Goal: Navigation & Orientation: Understand site structure

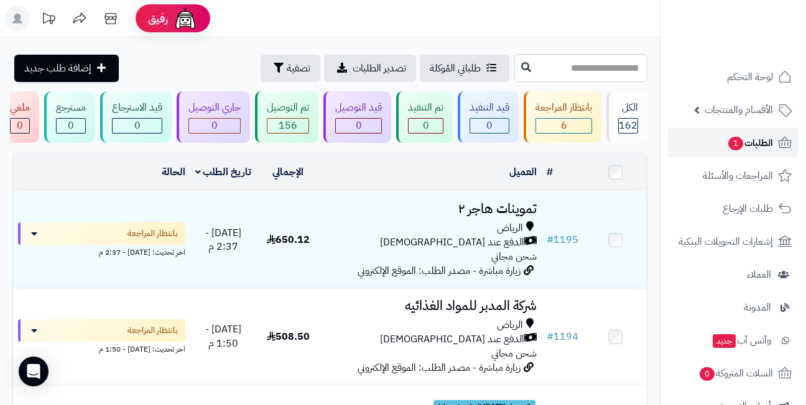
drag, startPoint x: 0, startPoint y: 0, endPoint x: 740, endPoint y: 144, distance: 754.3
click at [740, 144] on span "1" at bounding box center [735, 144] width 15 height 14
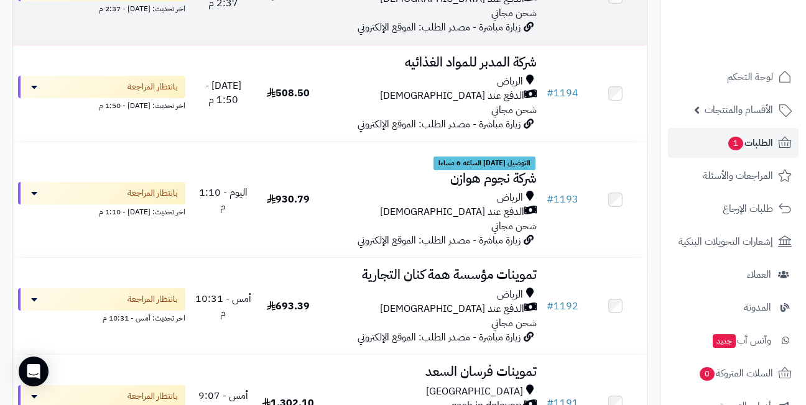
scroll to position [249, 0]
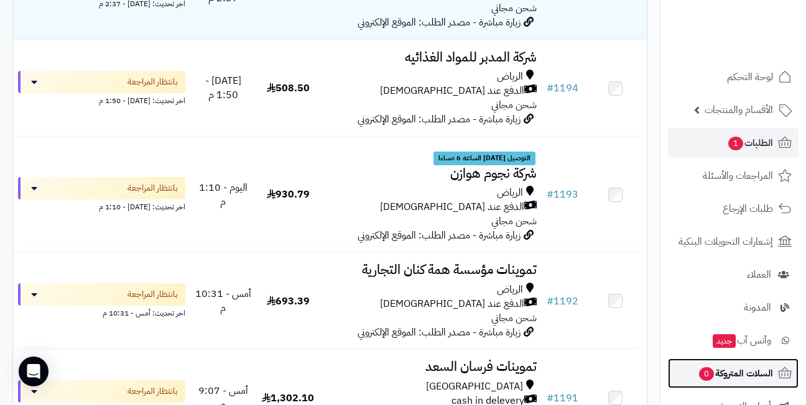
click at [713, 368] on span "السلات المتروكة 0" at bounding box center [735, 373] width 75 height 17
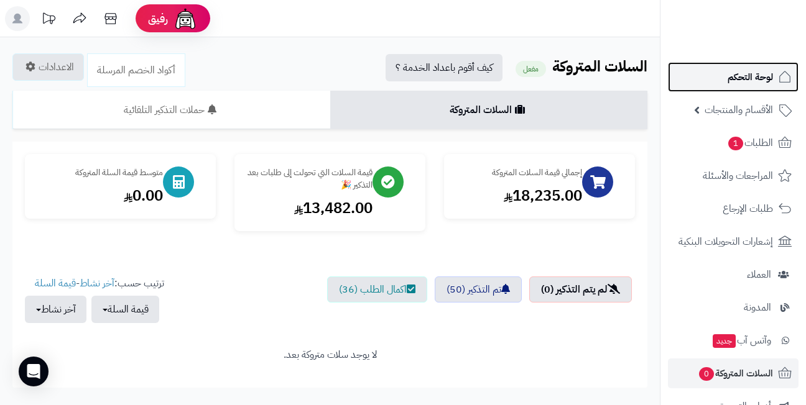
click at [742, 81] on span "لوحة التحكم" at bounding box center [749, 76] width 45 height 17
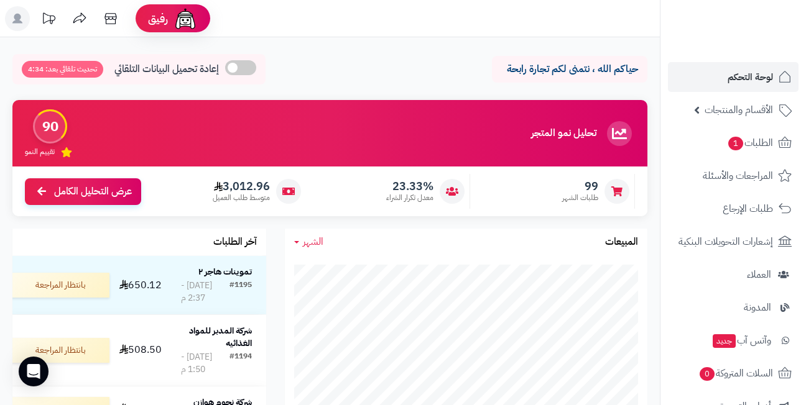
click at [377, 21] on header "رفيق ! الطلبات معالجة مكتمل إرجاع المنتجات العملاء المتواجدون الان 459 عملاء من…" at bounding box center [403, 18] width 806 height 37
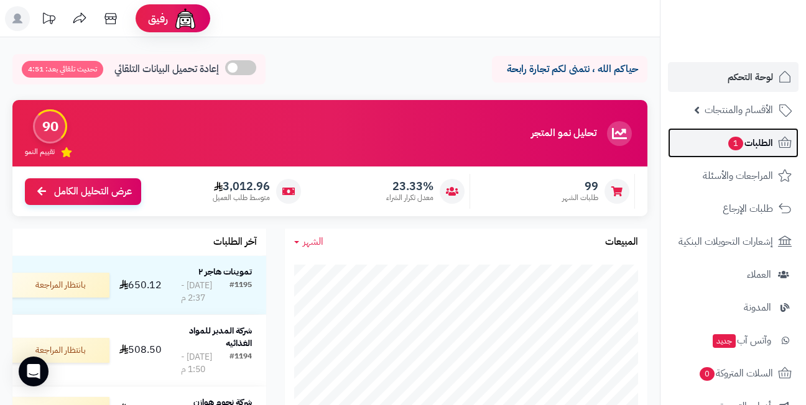
click at [734, 144] on span "1" at bounding box center [735, 144] width 15 height 14
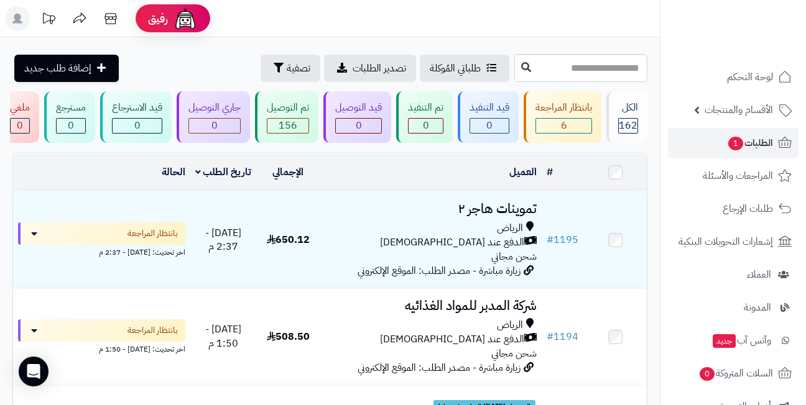
drag, startPoint x: 0, startPoint y: 0, endPoint x: 408, endPoint y: 34, distance: 409.9
click at [408, 34] on header "رفيق ! الطلبات معالجة مكتمل إرجاع المنتجات العملاء المتواجدون الان 459 عملاء من…" at bounding box center [403, 18] width 806 height 37
click at [381, 30] on header "رفيق ! الطلبات معالجة مكتمل إرجاع المنتجات العملاء المتواجدون الان 459 عملاء من…" at bounding box center [403, 18] width 806 height 37
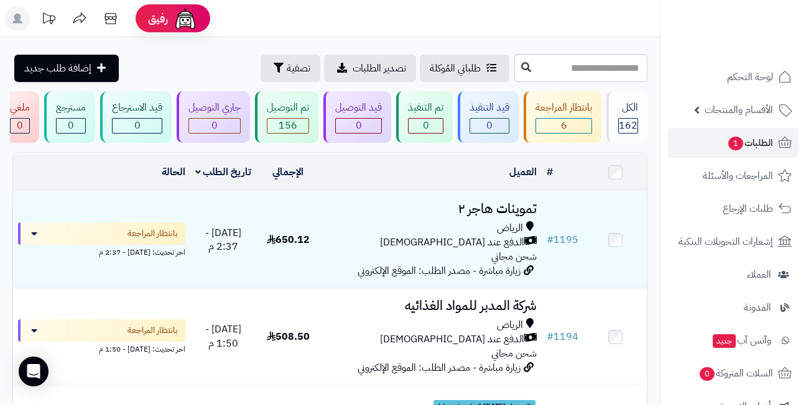
click at [380, 30] on header "رفيق ! الطلبات معالجة مكتمل إرجاع المنتجات العملاء المتواجدون الان 459 عملاء من…" at bounding box center [403, 18] width 806 height 37
click at [371, 18] on header "رفيق ! الطلبات معالجة مكتمل إرجاع المنتجات العملاء المتواجدون الان 459 عملاء من…" at bounding box center [403, 18] width 806 height 37
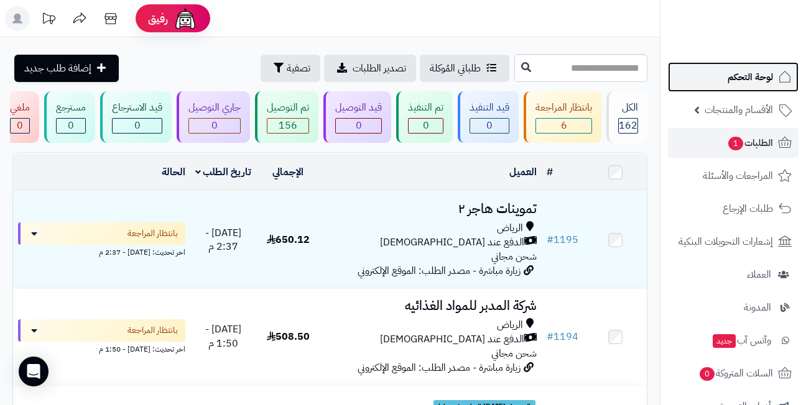
click at [703, 76] on link "لوحة التحكم" at bounding box center [733, 77] width 131 height 30
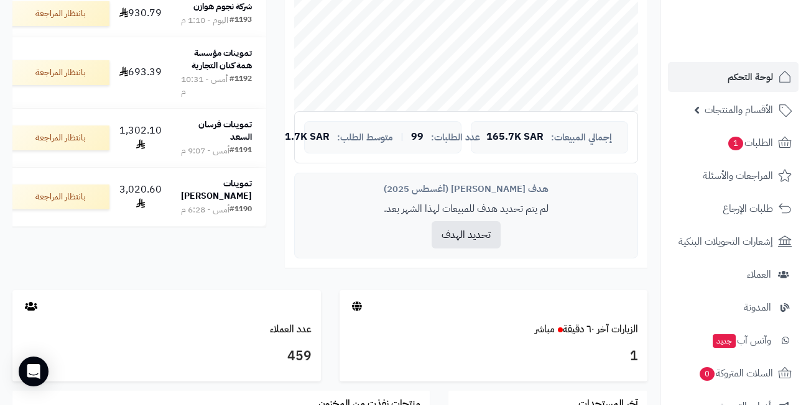
scroll to position [373, 0]
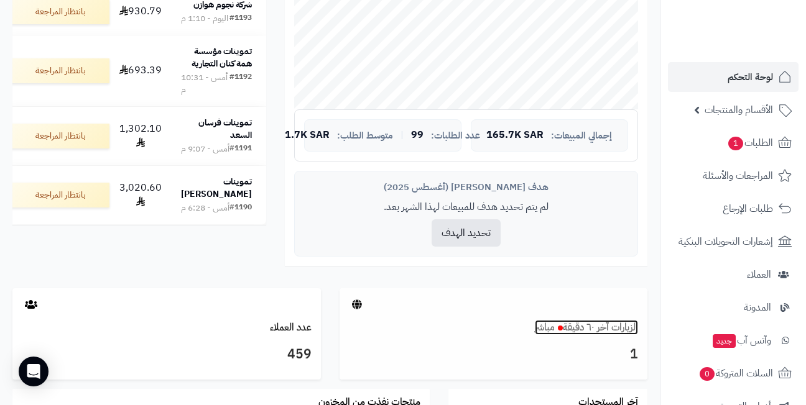
click at [601, 335] on link "الزيارات آخر ٦٠ دقيقة مباشر" at bounding box center [586, 327] width 103 height 15
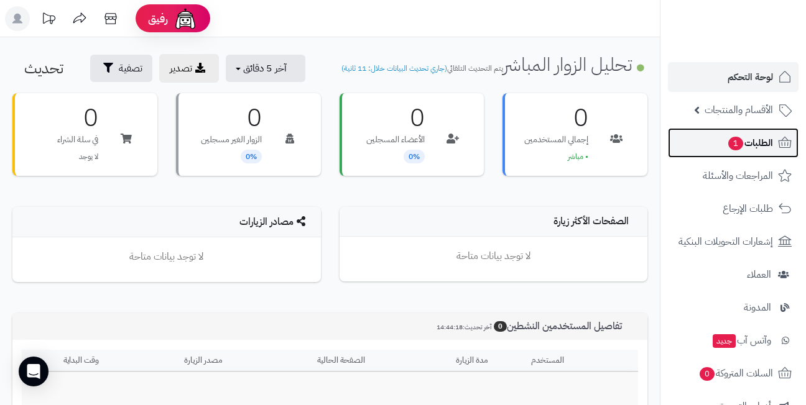
click at [728, 145] on span "1" at bounding box center [735, 144] width 15 height 14
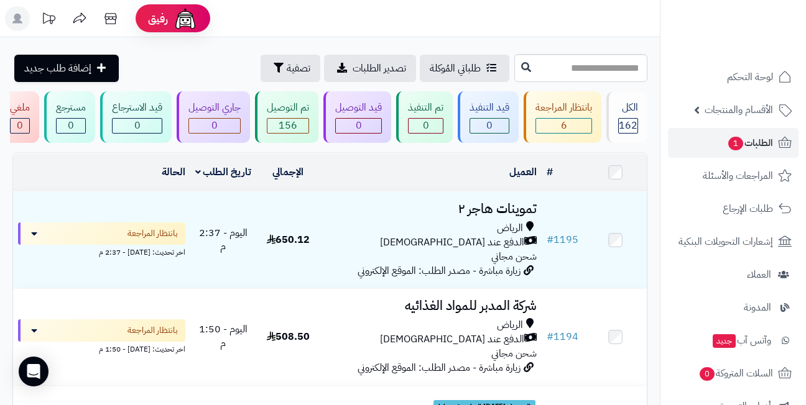
click at [385, 26] on header "رفيق ! الطلبات معالجة مكتمل إرجاع المنتجات العملاء المتواجدون الان 459 عملاء من…" at bounding box center [403, 18] width 806 height 37
